Goal: Task Accomplishment & Management: Use online tool/utility

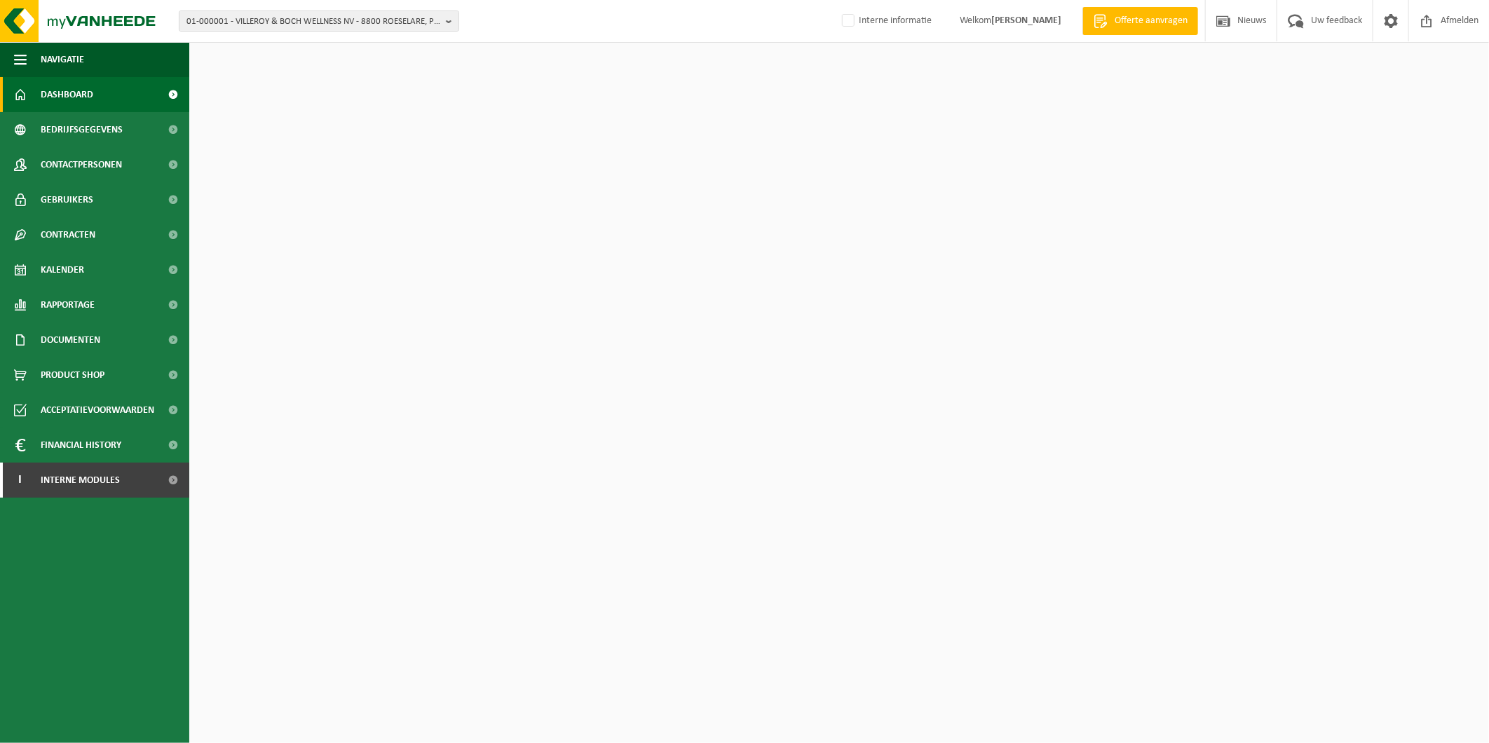
click at [270, 18] on span "01-000001 - VILLEROY & BOCH WELLNESS NV - 8800 ROESELARE, POPULIERSTRAAT 1" at bounding box center [313, 21] width 254 height 21
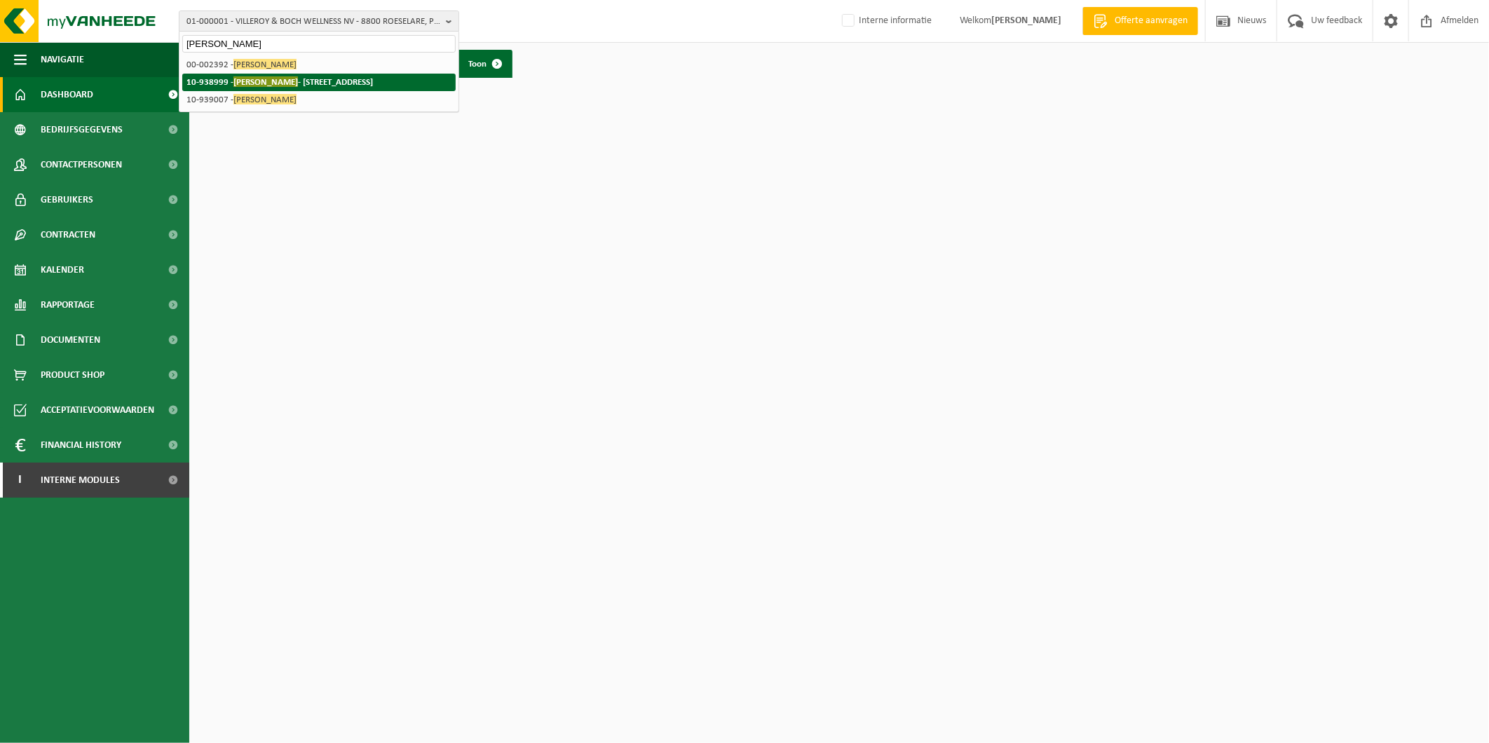
type input "justine vanheede"
click at [271, 79] on span "[PERSON_NAME]" at bounding box center [265, 81] width 64 height 11
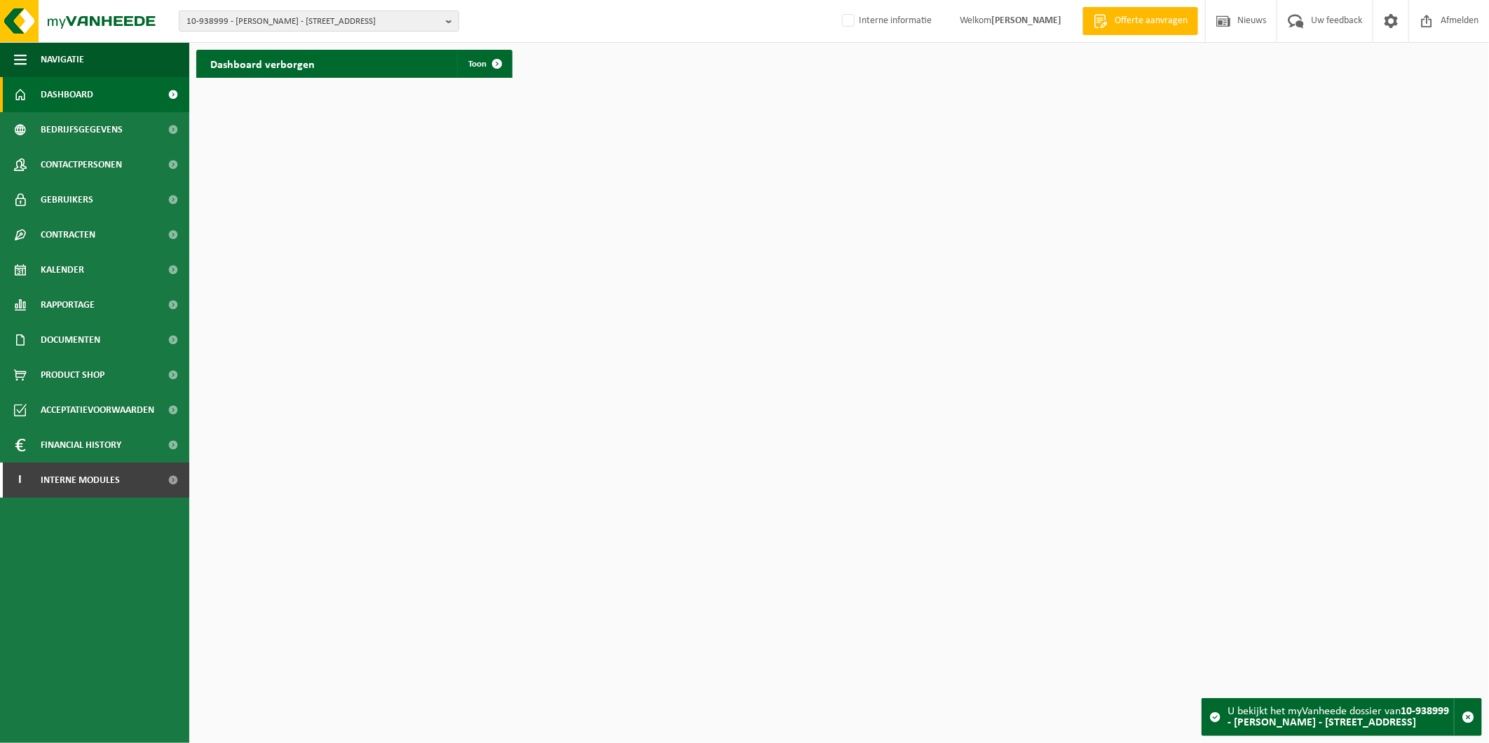
click at [58, 277] on span "Kalender" at bounding box center [62, 269] width 43 height 35
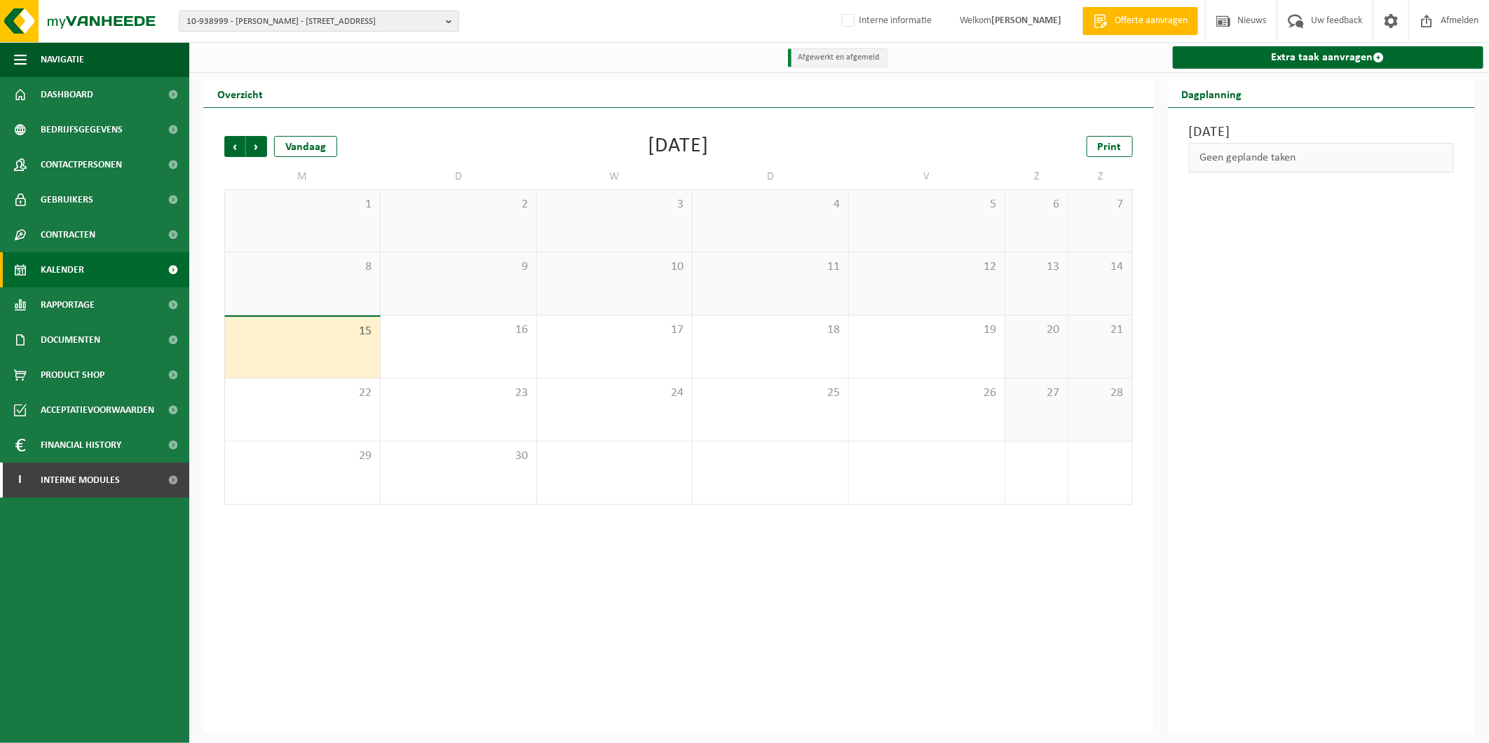
click at [1353, 60] on link "Extra taak aanvragen" at bounding box center [1328, 57] width 311 height 22
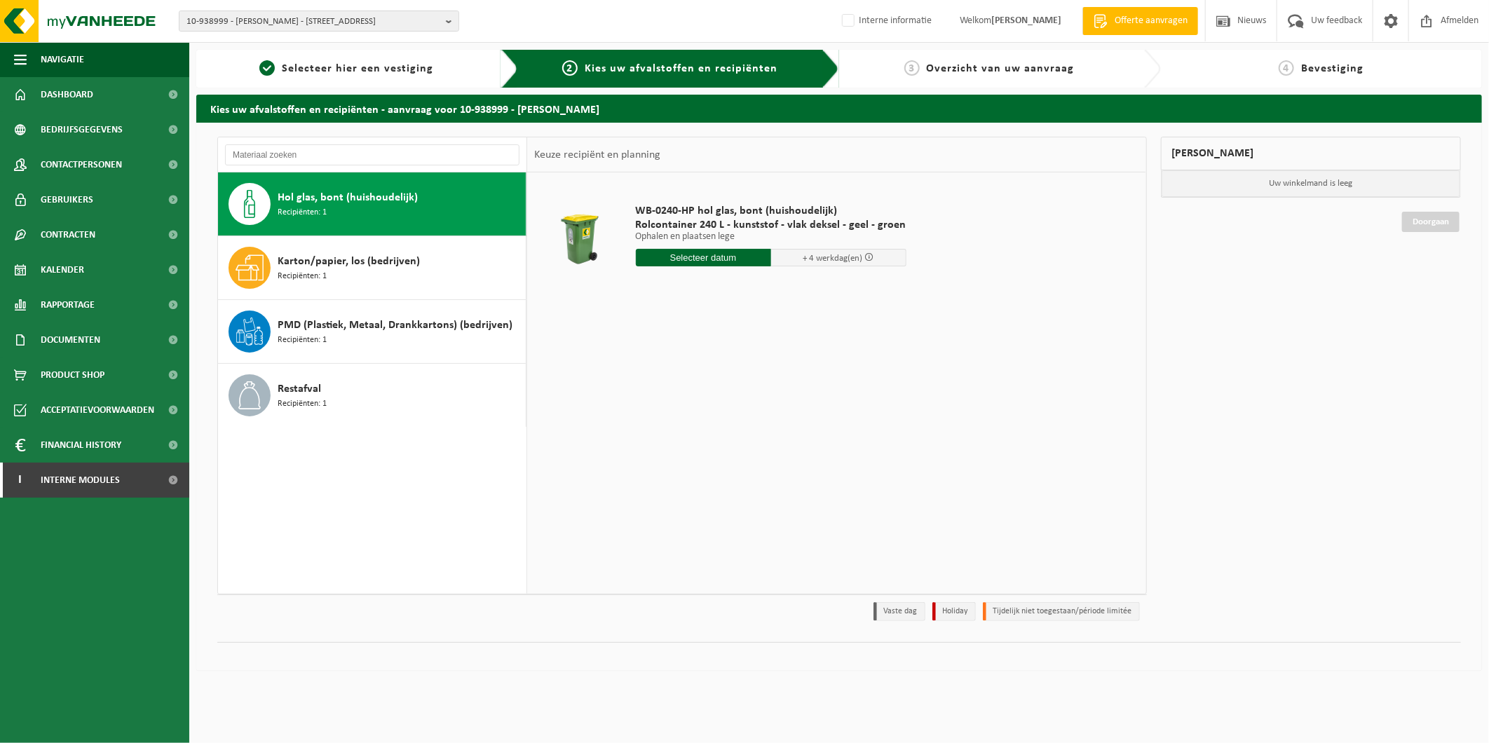
click at [301, 336] on span "Recipiënten: 1" at bounding box center [302, 340] width 49 height 13
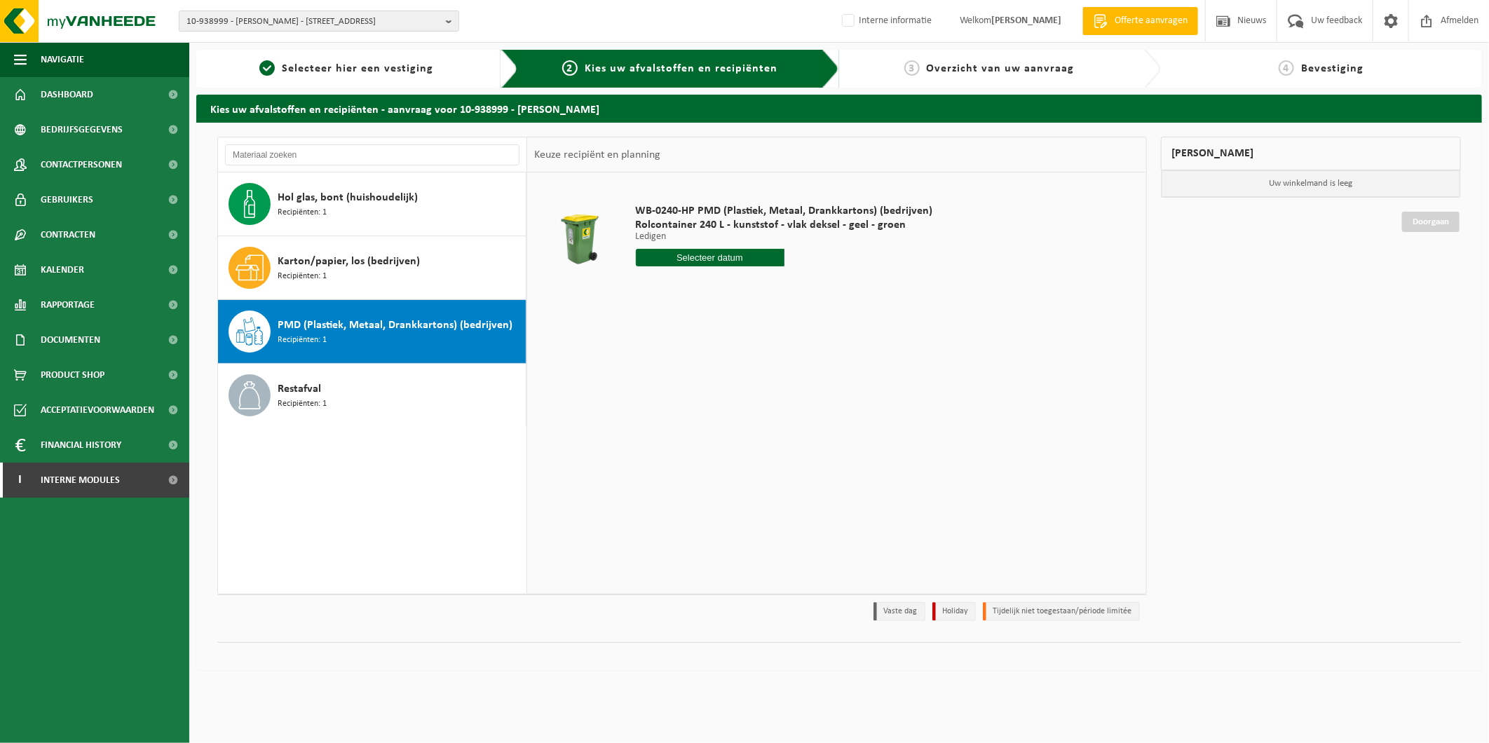
click at [744, 259] on input "text" at bounding box center [710, 258] width 149 height 18
click at [641, 403] on div "22" at bounding box center [648, 404] width 25 height 22
type input "Van 2025-09-22"
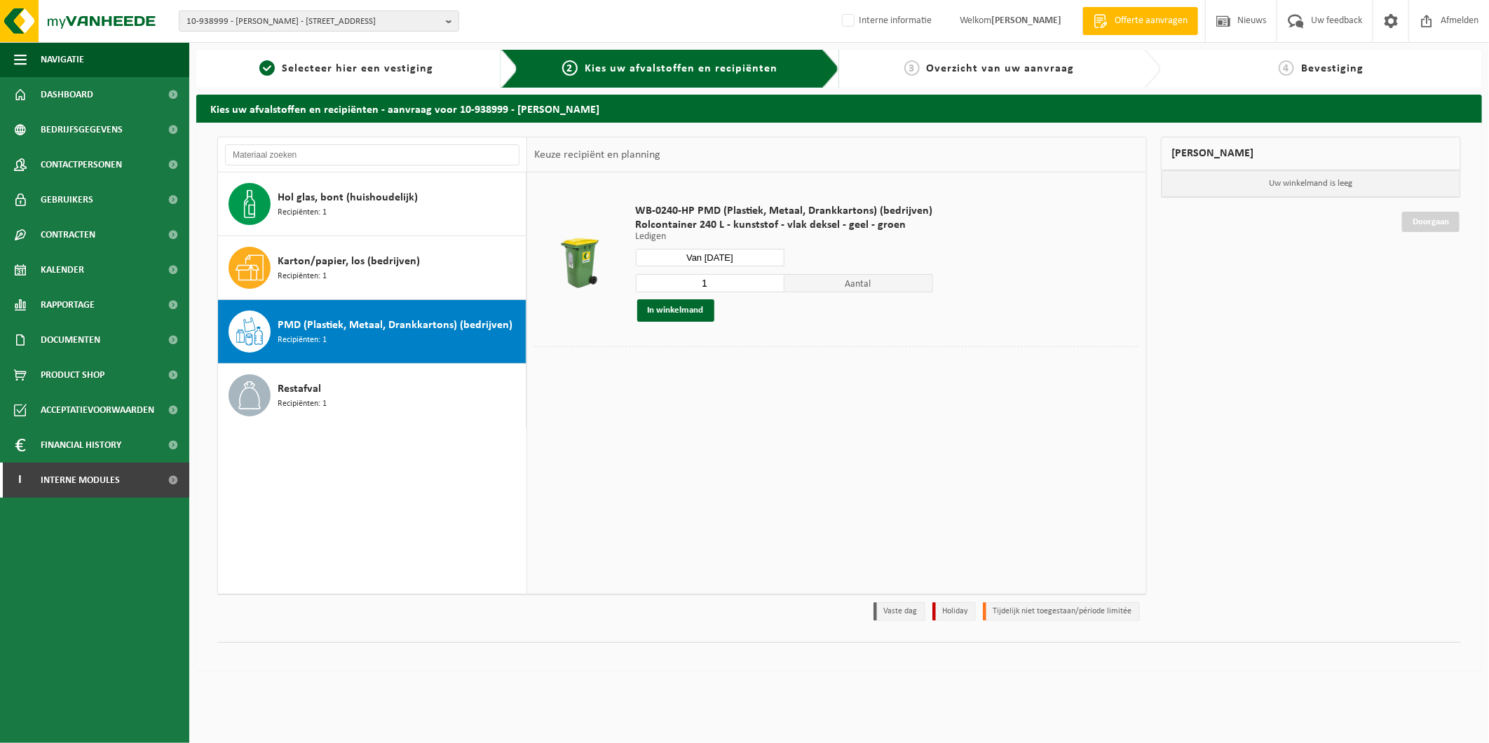
click at [661, 311] on button "In winkelmand" at bounding box center [675, 310] width 77 height 22
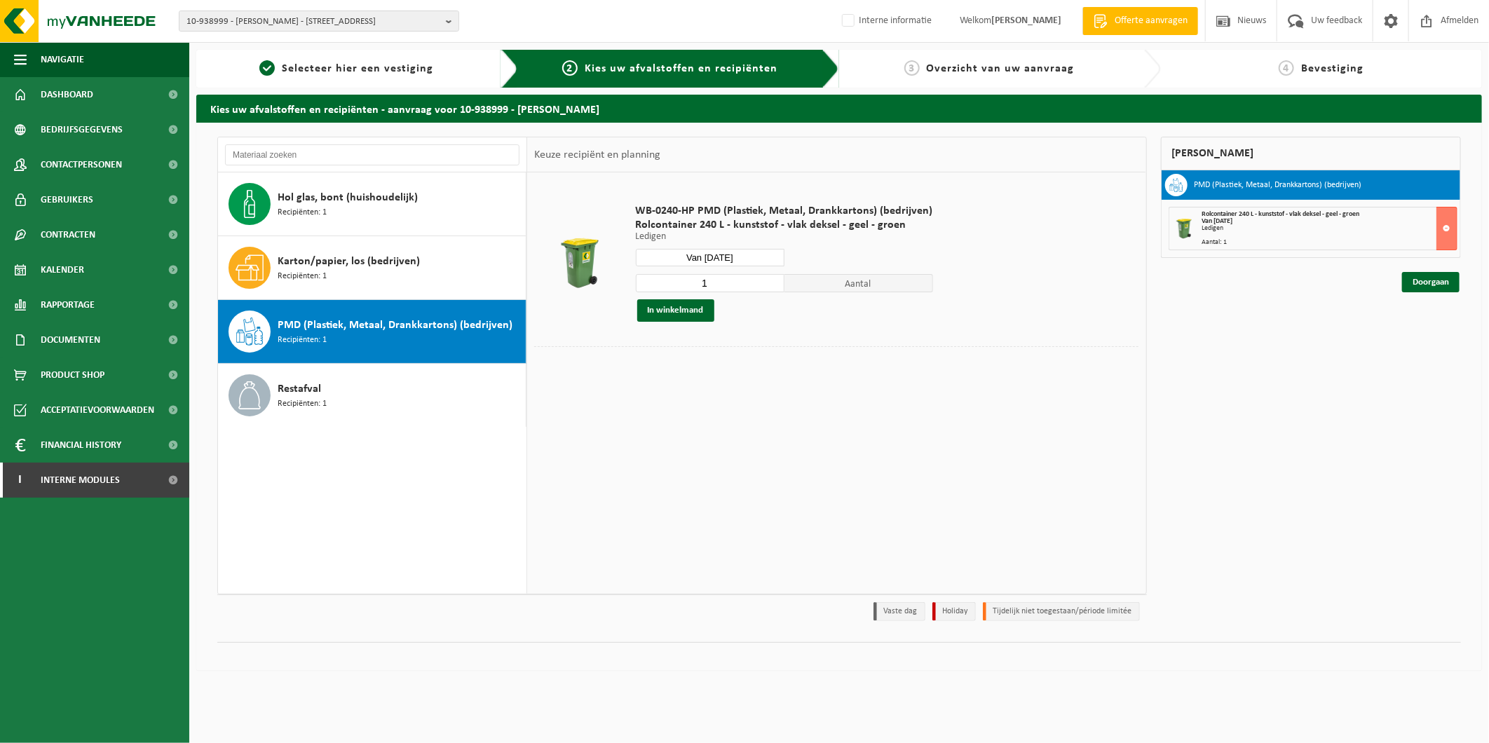
click at [334, 259] on span "Karton/papier, los (bedrijven)" at bounding box center [349, 261] width 142 height 17
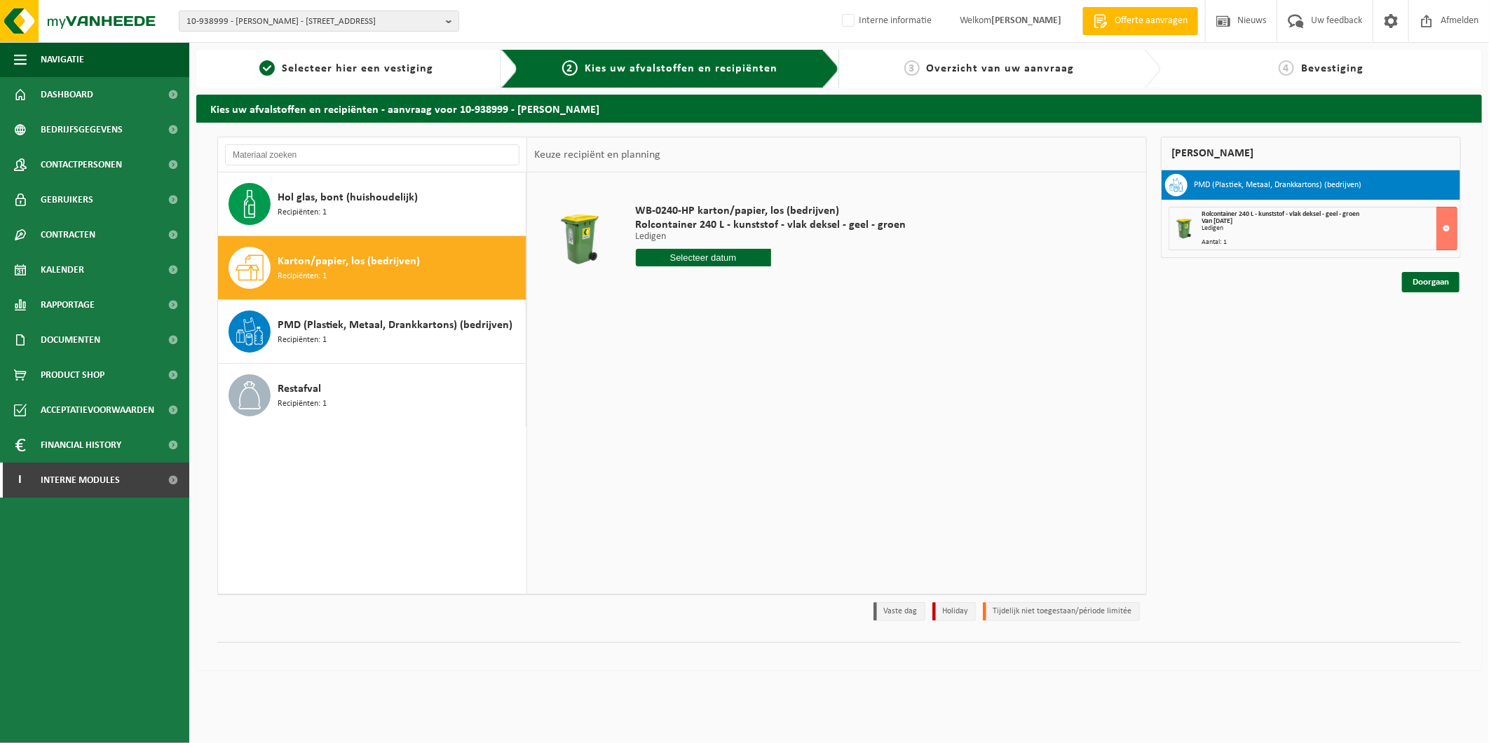
click at [713, 257] on input "text" at bounding box center [703, 258] width 135 height 18
click at [653, 408] on div "22" at bounding box center [648, 404] width 25 height 22
type input "Van [DATE]"
click at [657, 310] on button "In winkelmand" at bounding box center [675, 310] width 77 height 22
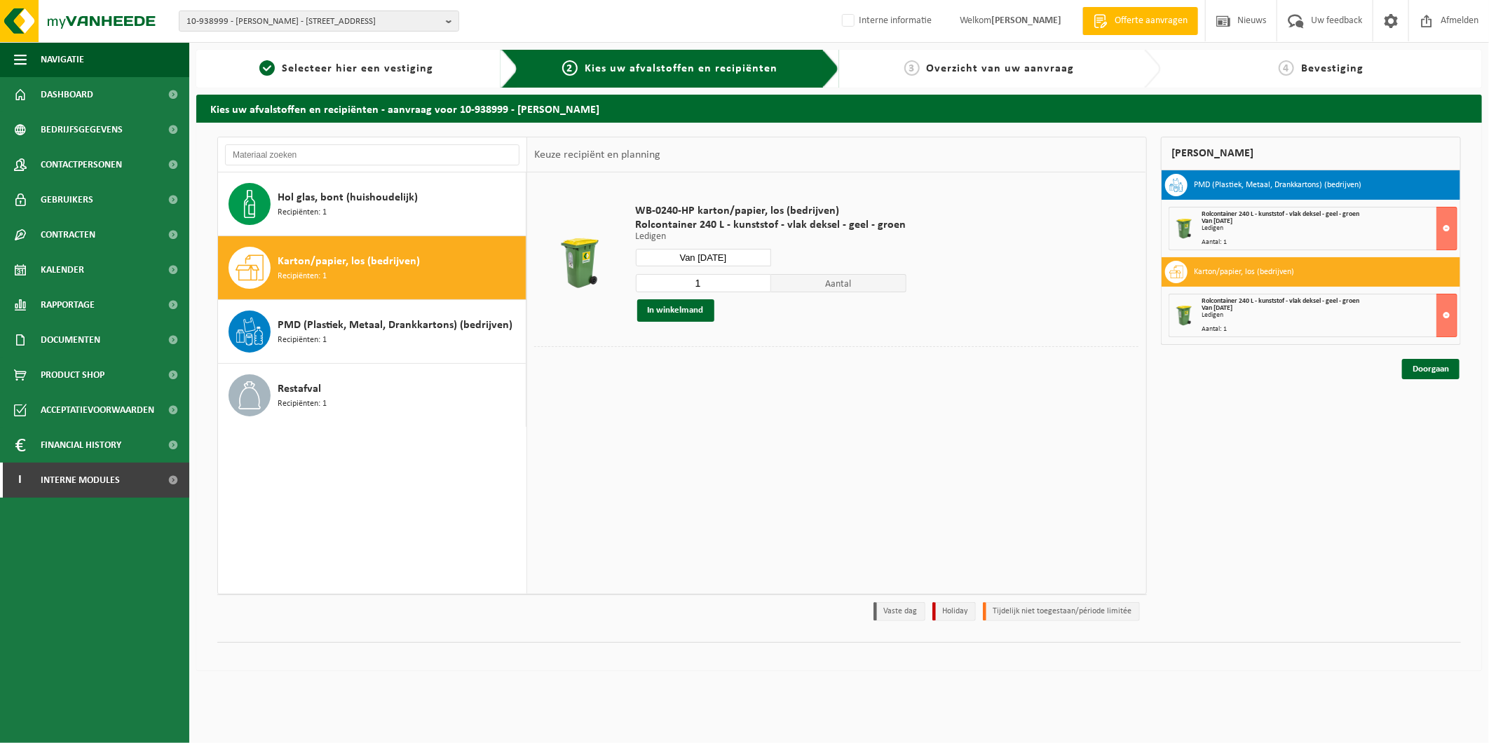
click at [1447, 374] on link "Doorgaan" at bounding box center [1430, 369] width 57 height 20
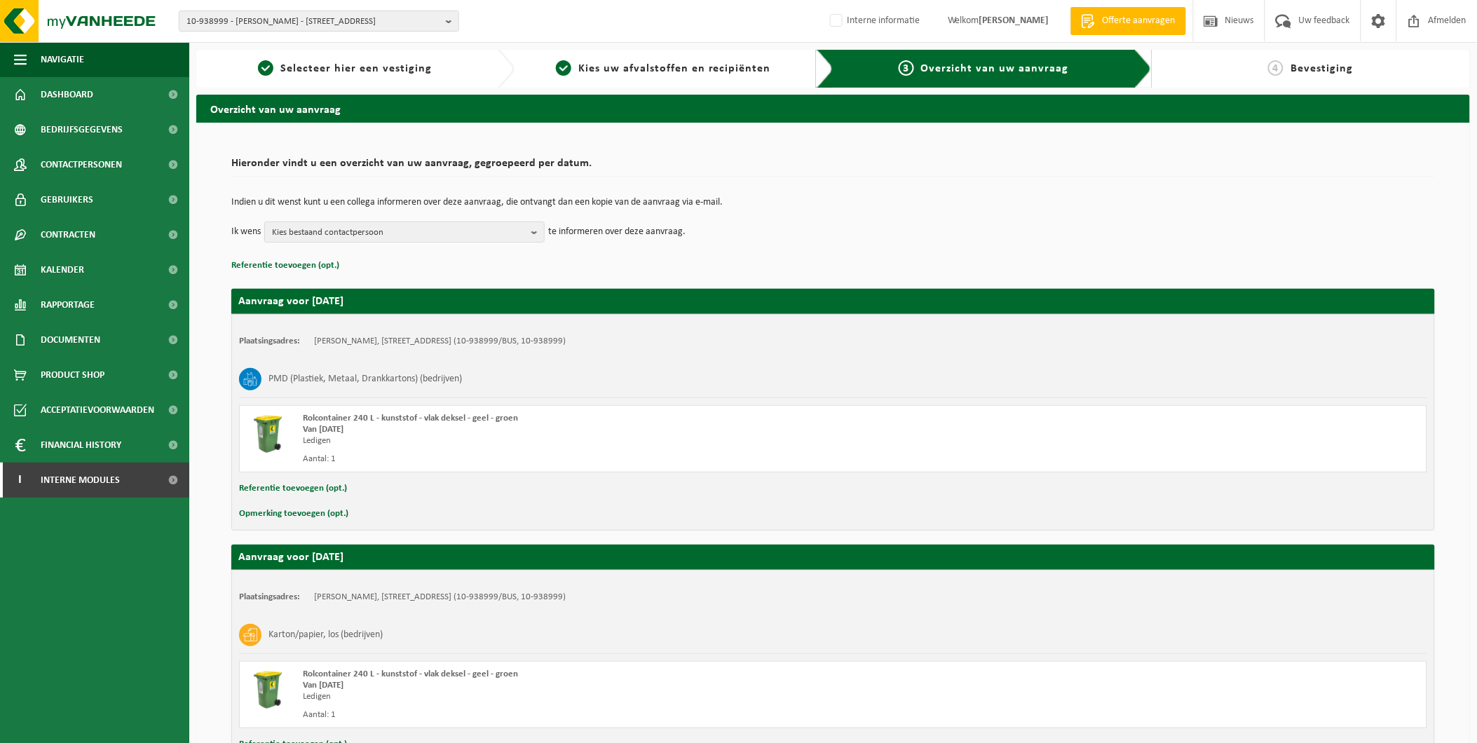
click at [369, 235] on span "Kies bestaand contactpersoon" at bounding box center [399, 232] width 254 height 21
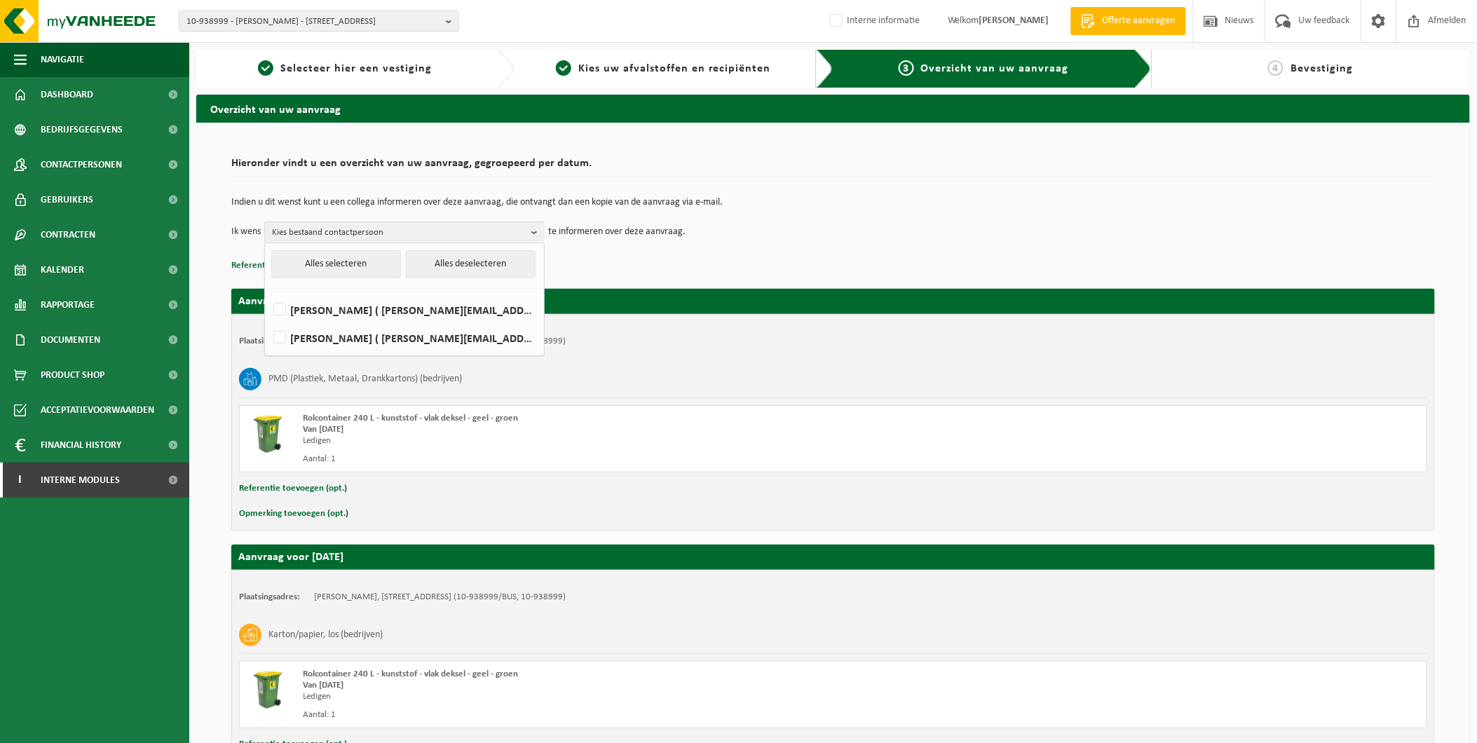
click at [282, 307] on label "[PERSON_NAME] ( [PERSON_NAME][EMAIL_ADDRESS][DOMAIN_NAME] )" at bounding box center [404, 309] width 266 height 21
click at [268, 292] on input "[PERSON_NAME] ( [PERSON_NAME][EMAIL_ADDRESS][DOMAIN_NAME] )" at bounding box center [268, 292] width 1 height 1
checkbox input "true"
click at [761, 257] on p "Referentie toevoegen (opt.)" at bounding box center [832, 266] width 1203 height 18
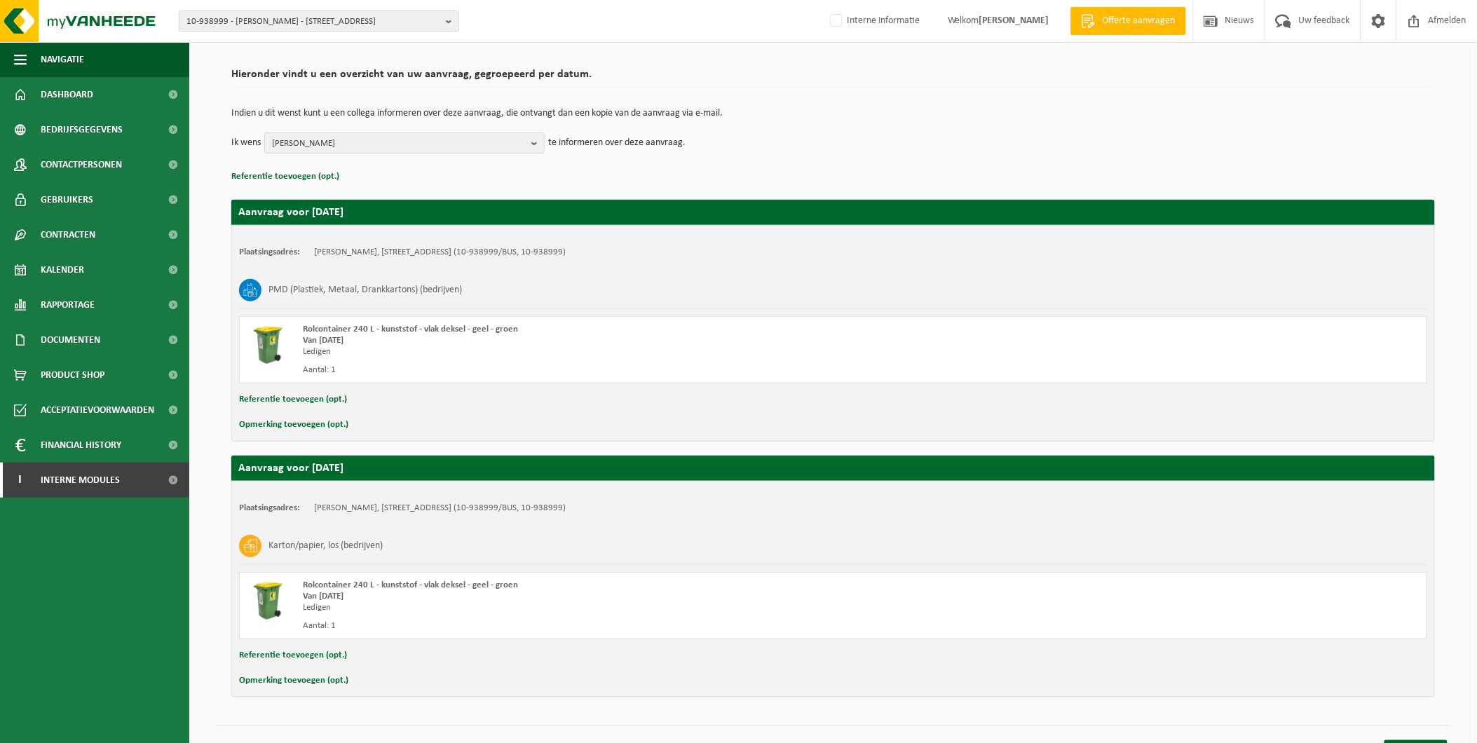
scroll to position [115, 0]
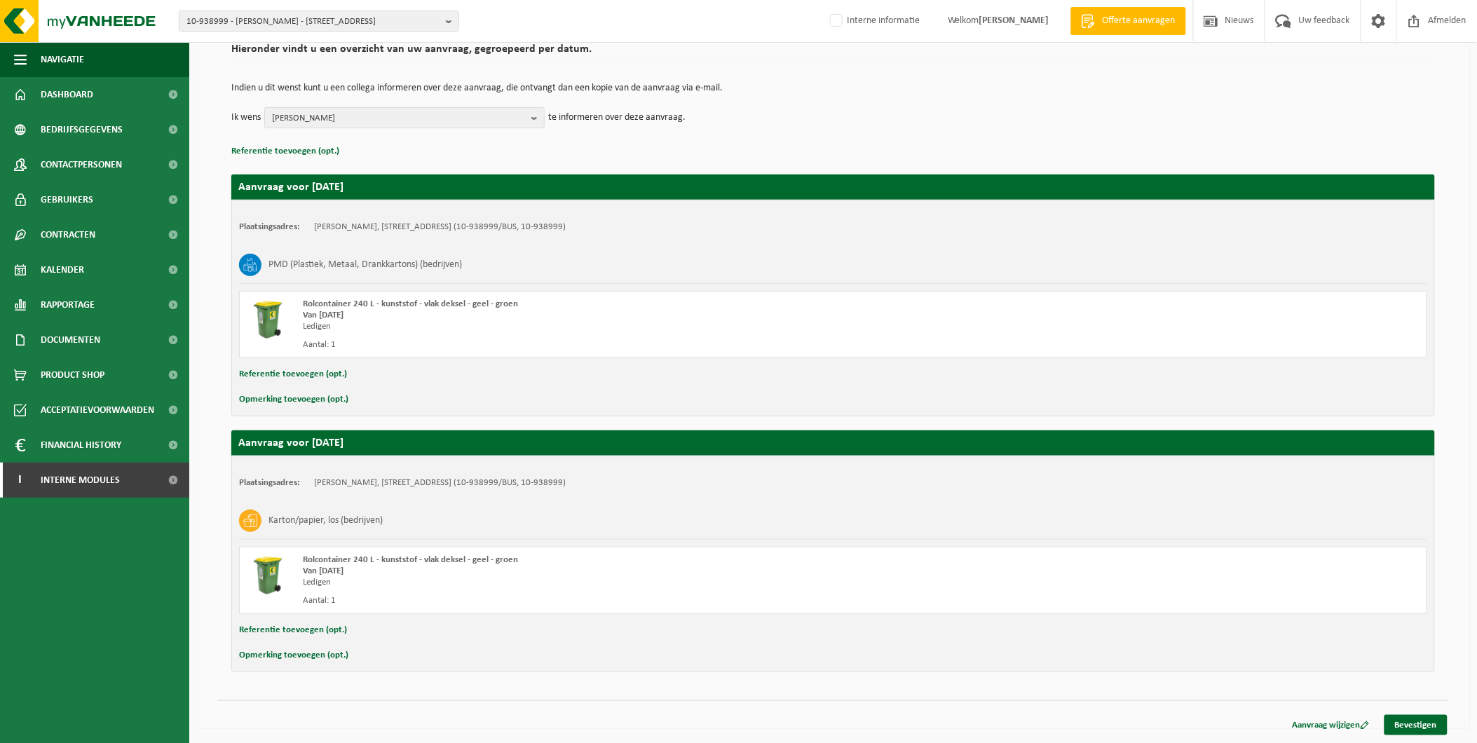
click at [1428, 726] on link "Bevestigen" at bounding box center [1415, 725] width 63 height 20
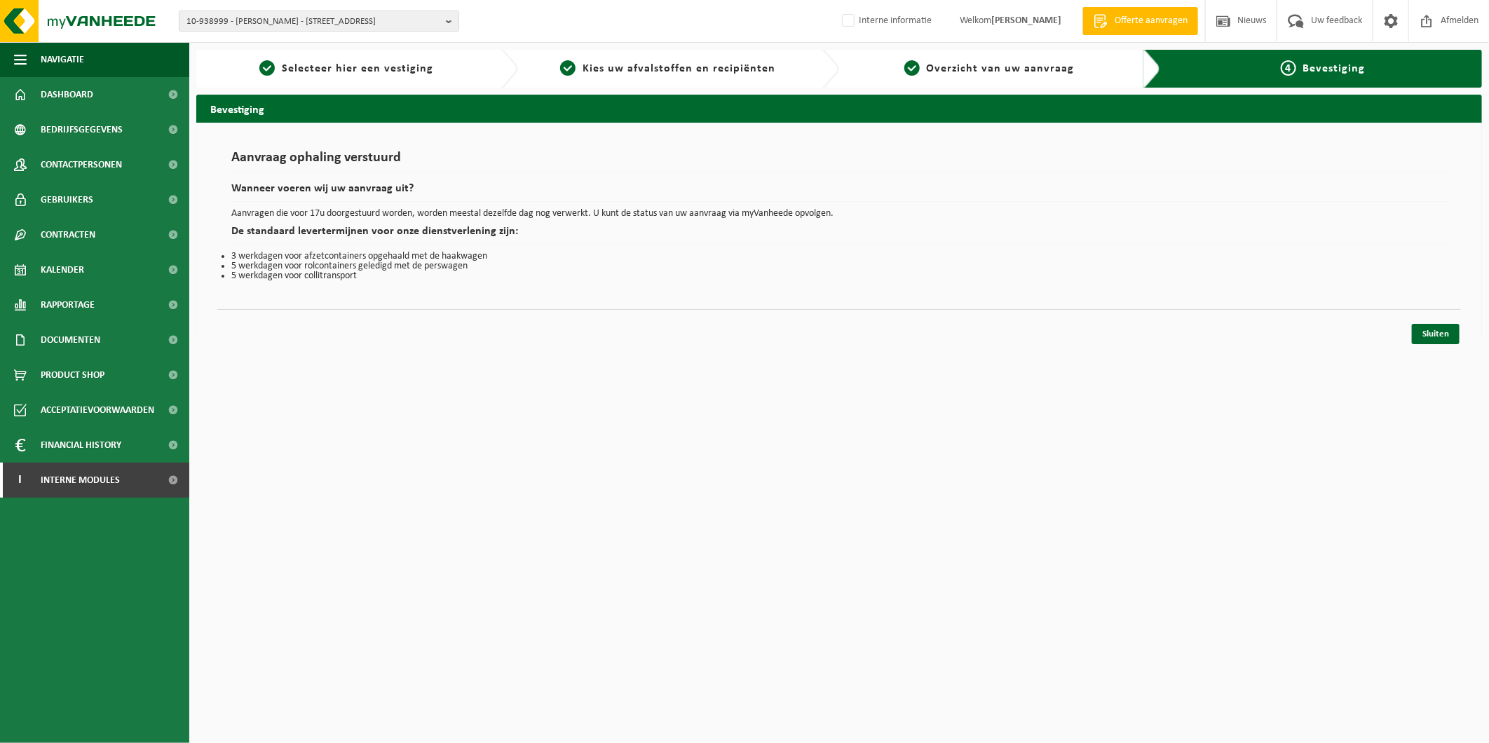
click at [1420, 334] on link "Sluiten" at bounding box center [1436, 334] width 48 height 20
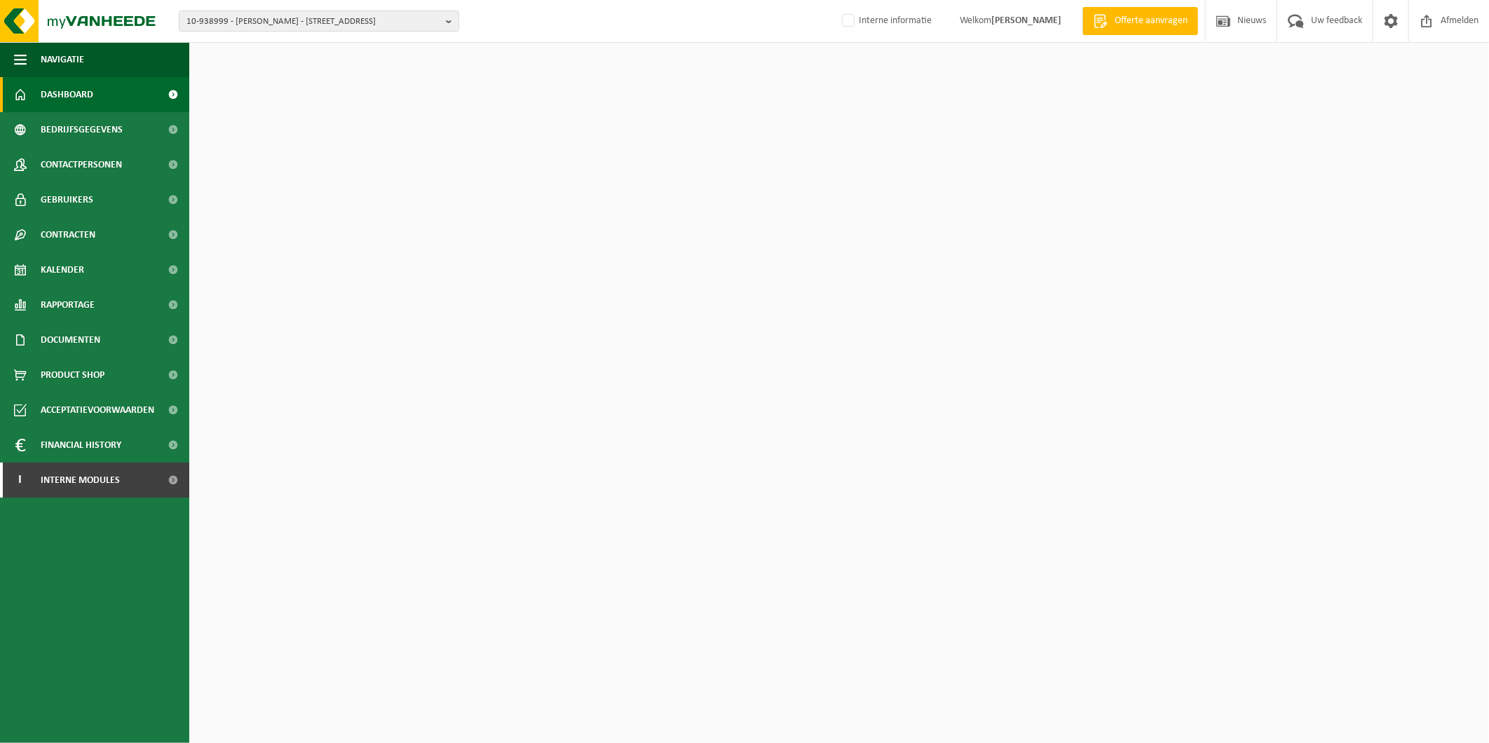
click at [1432, 22] on span at bounding box center [1426, 20] width 21 height 41
